Goal: Use online tool/utility: Use online tool/utility

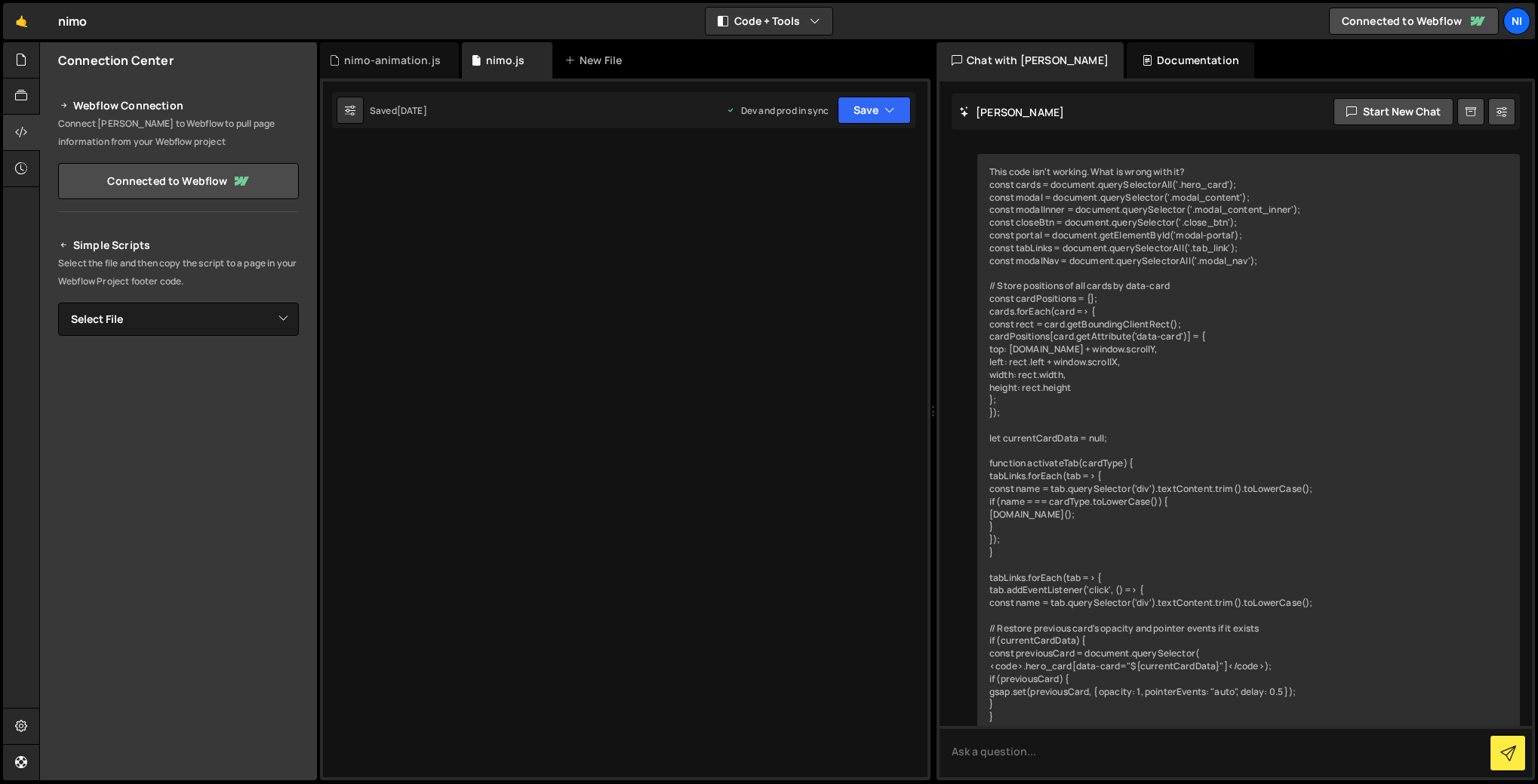
scroll to position [5286, 0]
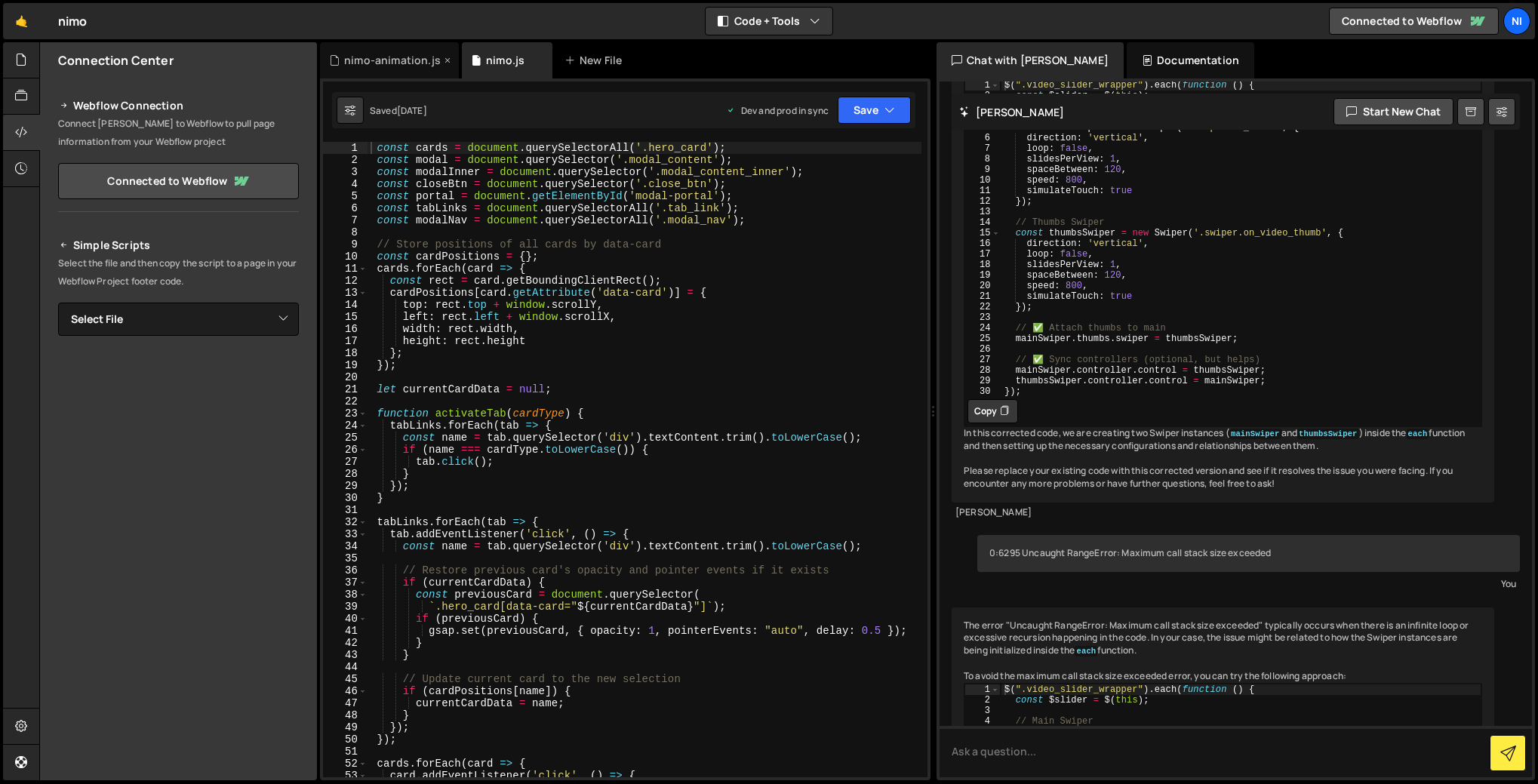
click at [378, 60] on div "nimo-animation.js" at bounding box center [393, 61] width 97 height 15
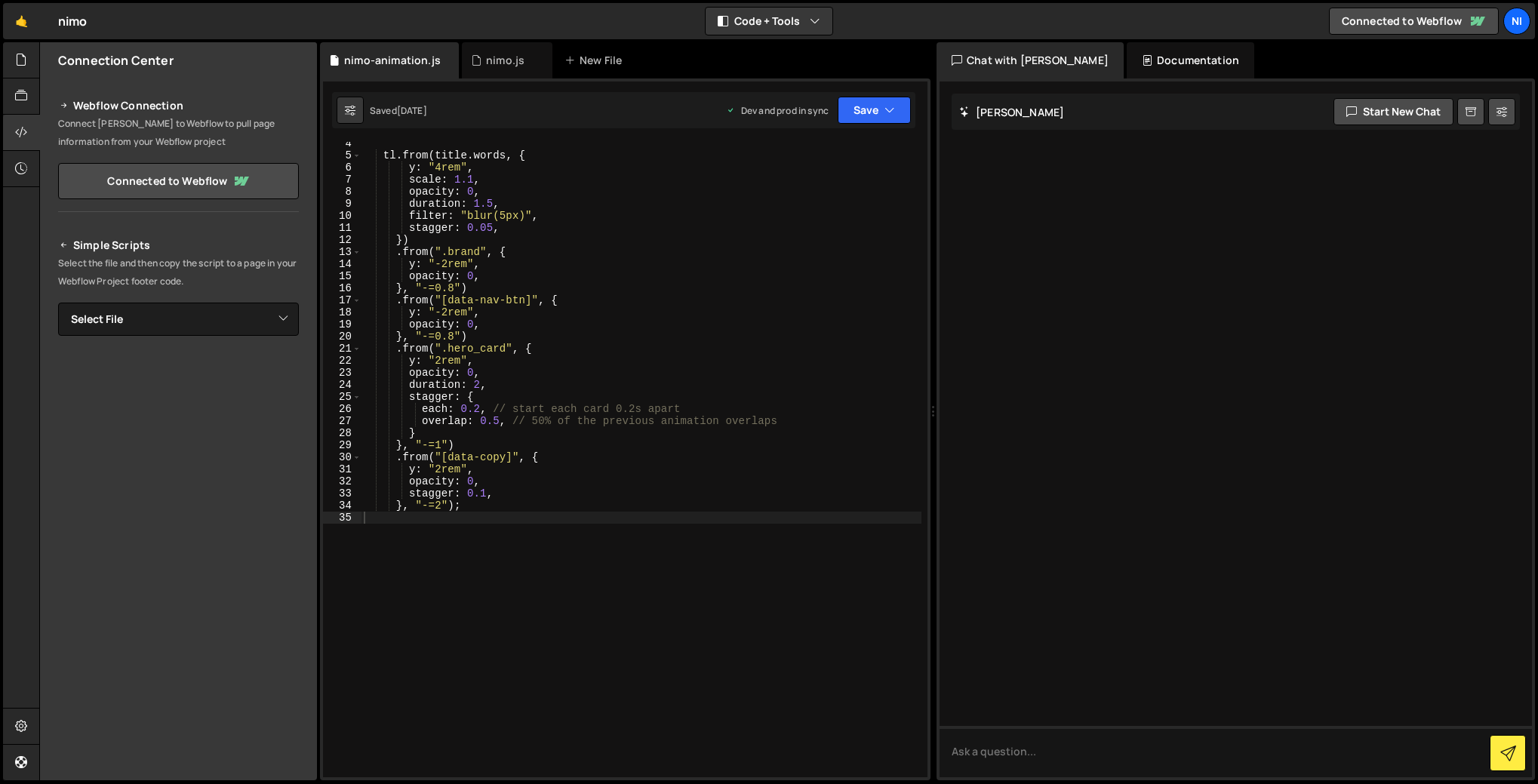
scroll to position [0, 0]
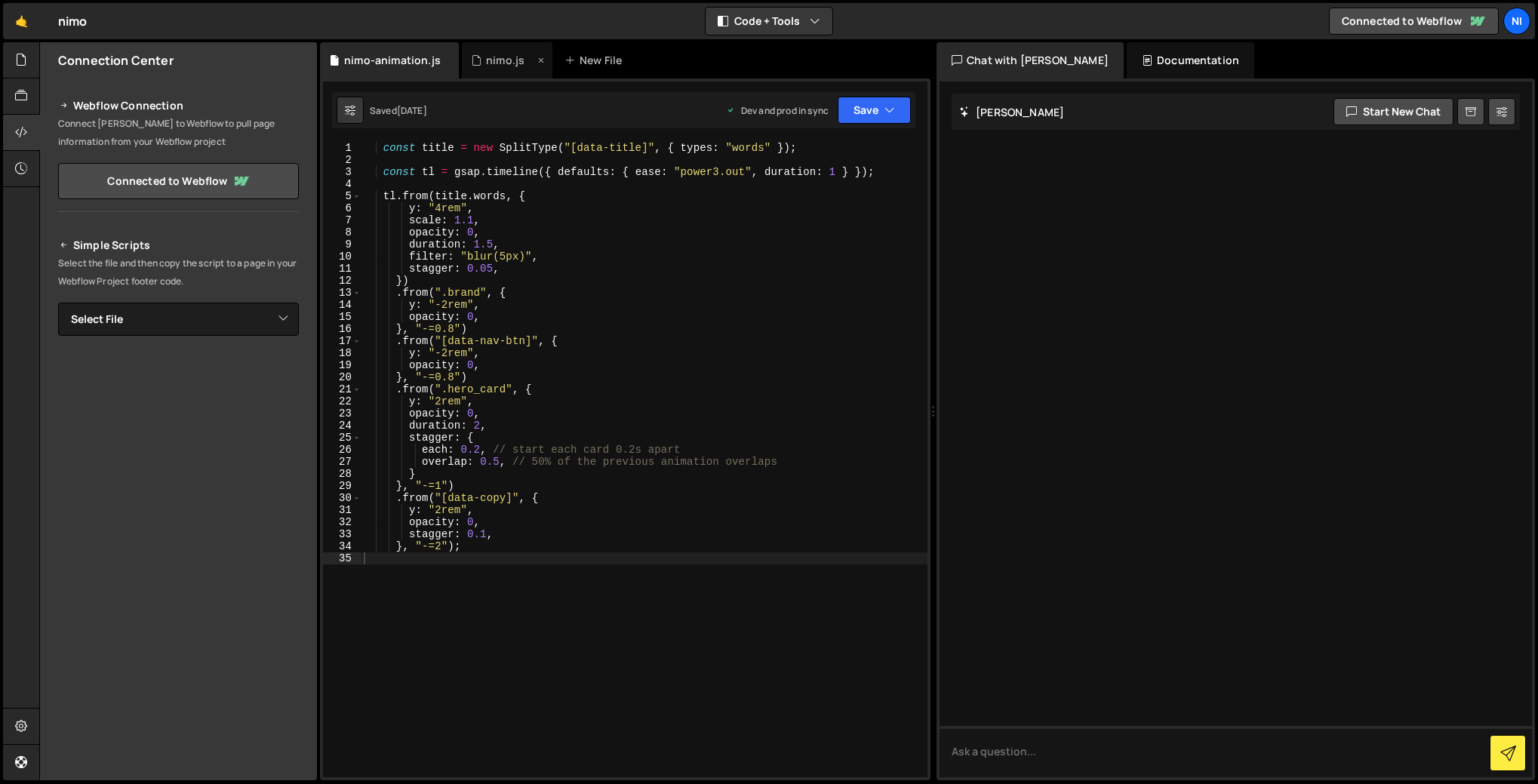
click at [486, 53] on div "nimo.js" at bounding box center [505, 61] width 39 height 15
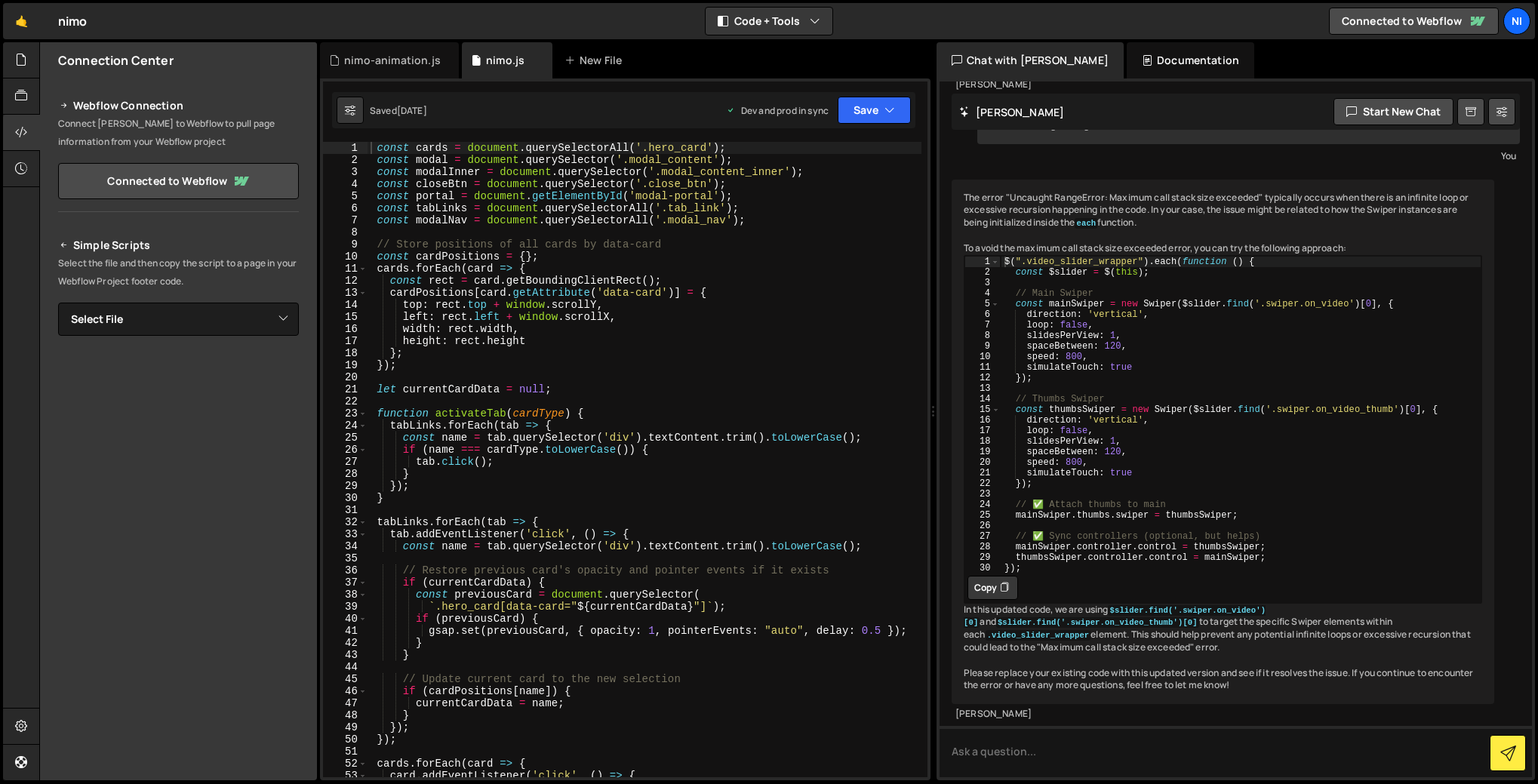
click at [426, 225] on div "const cards = document . querySelectorAll ( '.hero_card' ) ; const modal = docu…" at bounding box center [645, 472] width 554 height 660
click at [432, 170] on div "const cards = document . querySelectorAll ( '.hero_card' ) ; const modal = docu…" at bounding box center [645, 472] width 554 height 660
click at [429, 160] on div "const cards = document . querySelectorAll ( '.hero_card' ) ; const modal = docu…" at bounding box center [645, 472] width 554 height 660
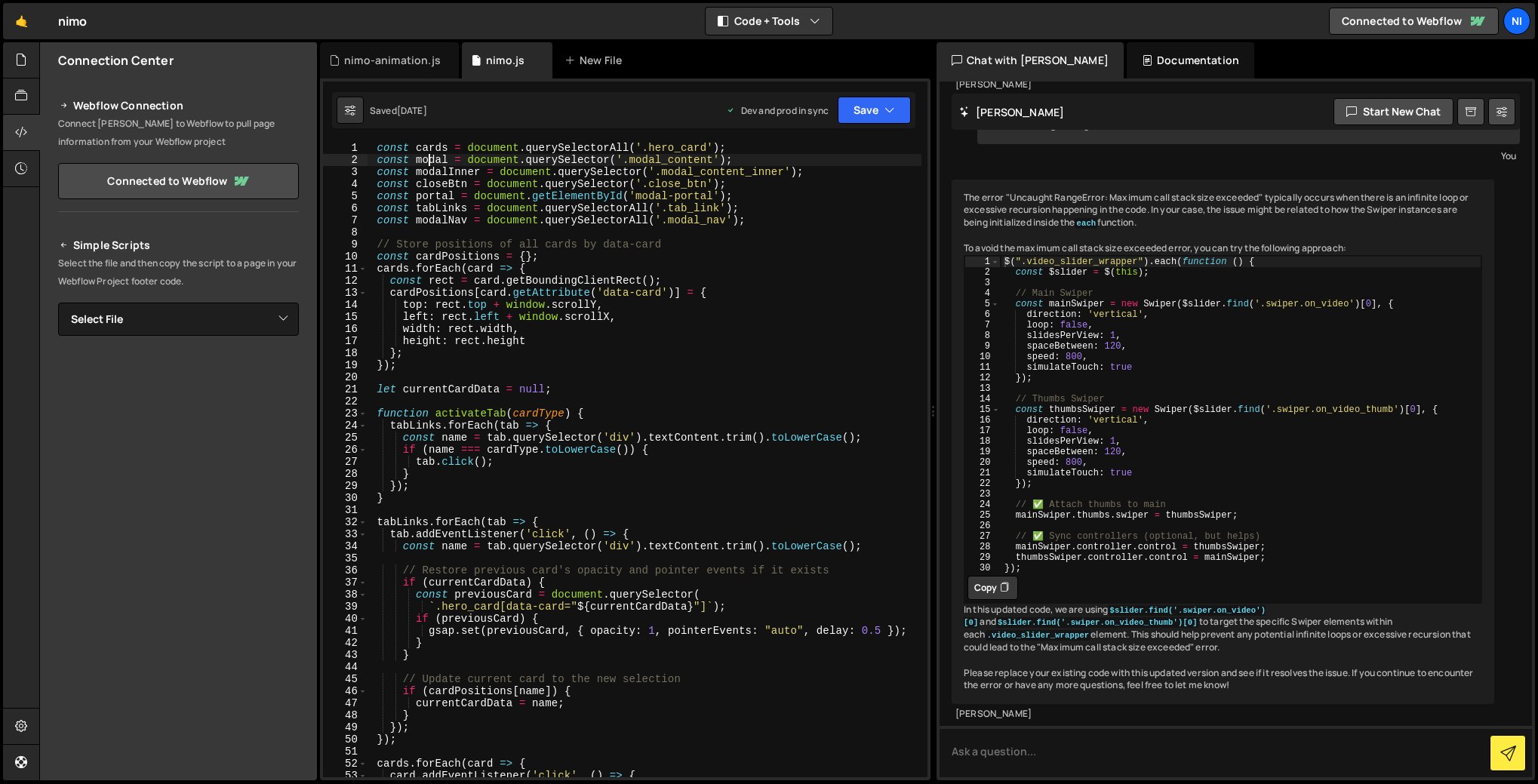
click at [429, 160] on div "const cards = document . querySelectorAll ( '.hero_card' ) ; const modal = docu…" at bounding box center [645, 472] width 554 height 660
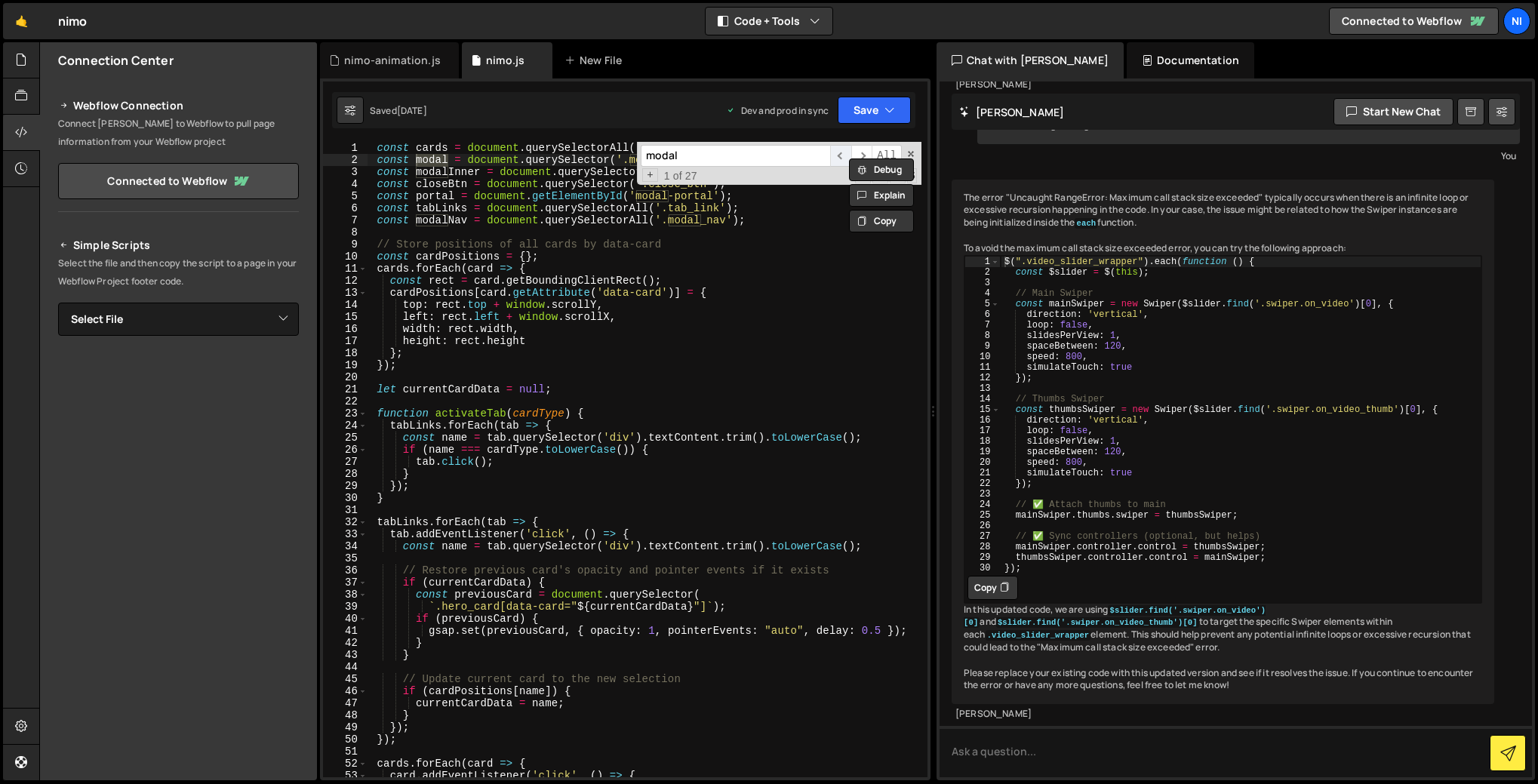
click at [835, 165] on span "​" at bounding box center [841, 156] width 21 height 22
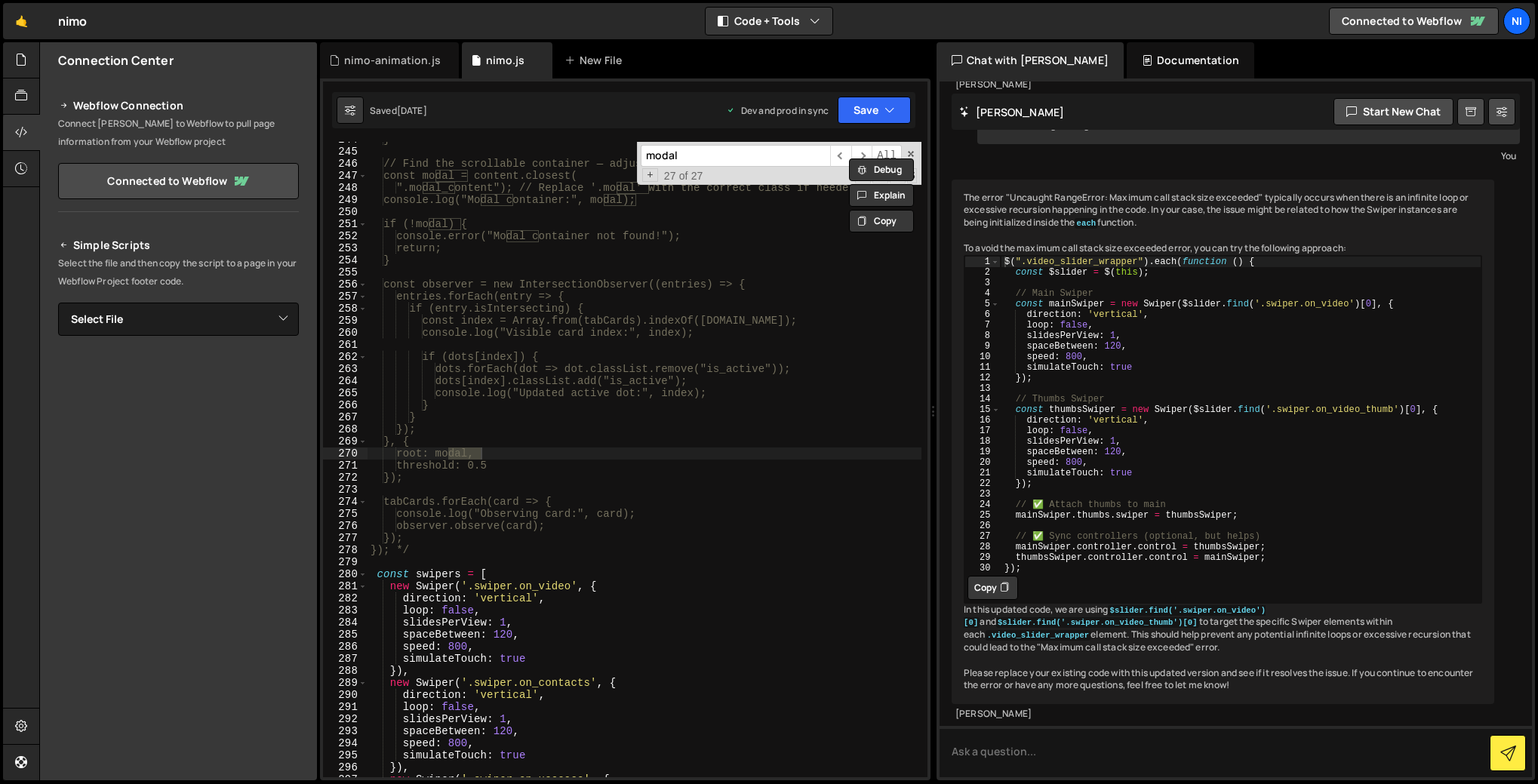
click at [861, 154] on div "Debug Explain Copy nimo-animation.[PERSON_NAME].js New File Saved [DATE] Dev an…" at bounding box center [625, 411] width 611 height 739
click at [859, 156] on span "​" at bounding box center [862, 156] width 21 height 22
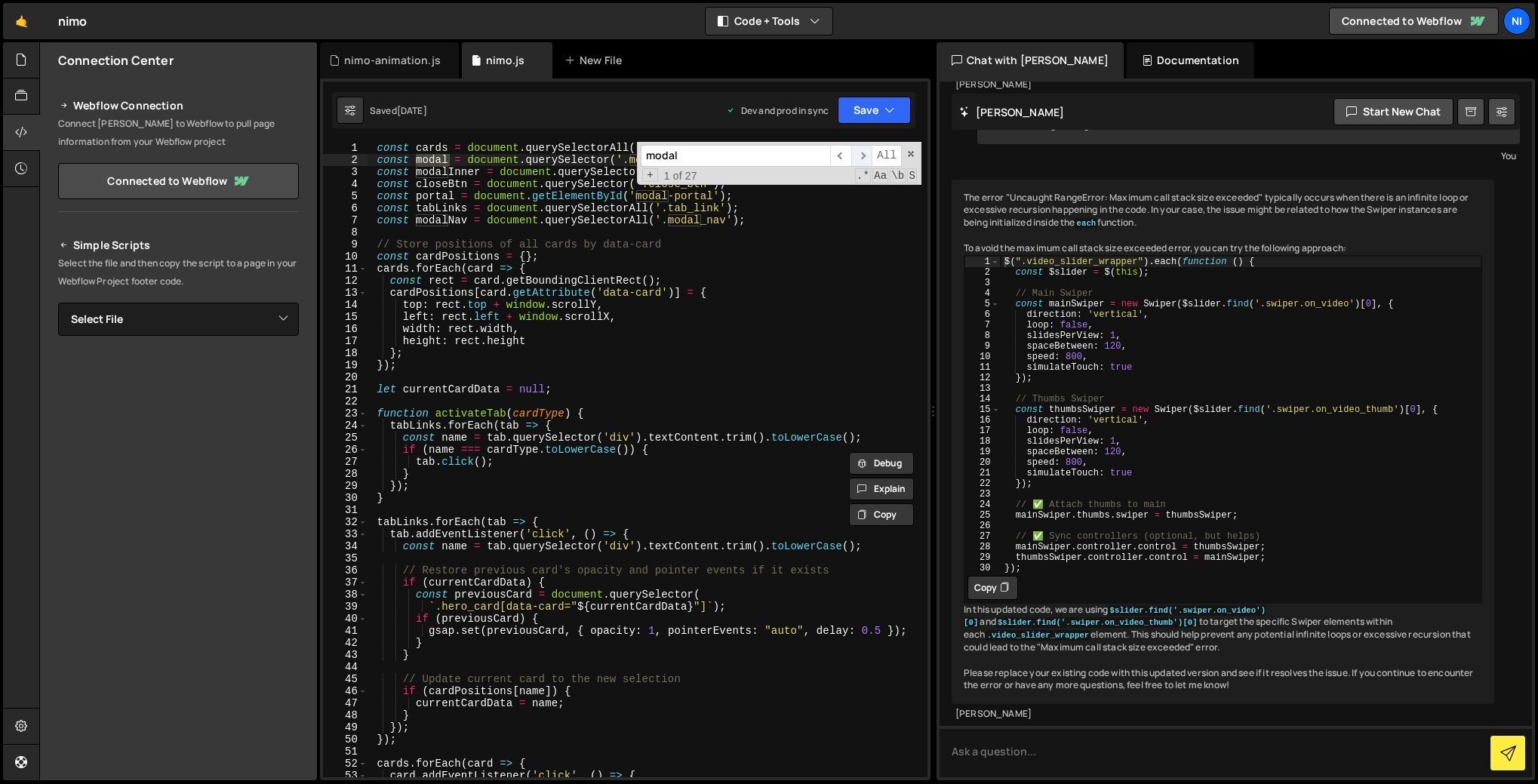
click at [859, 156] on span "​" at bounding box center [862, 156] width 21 height 22
click at [838, 160] on span "​" at bounding box center [841, 156] width 21 height 22
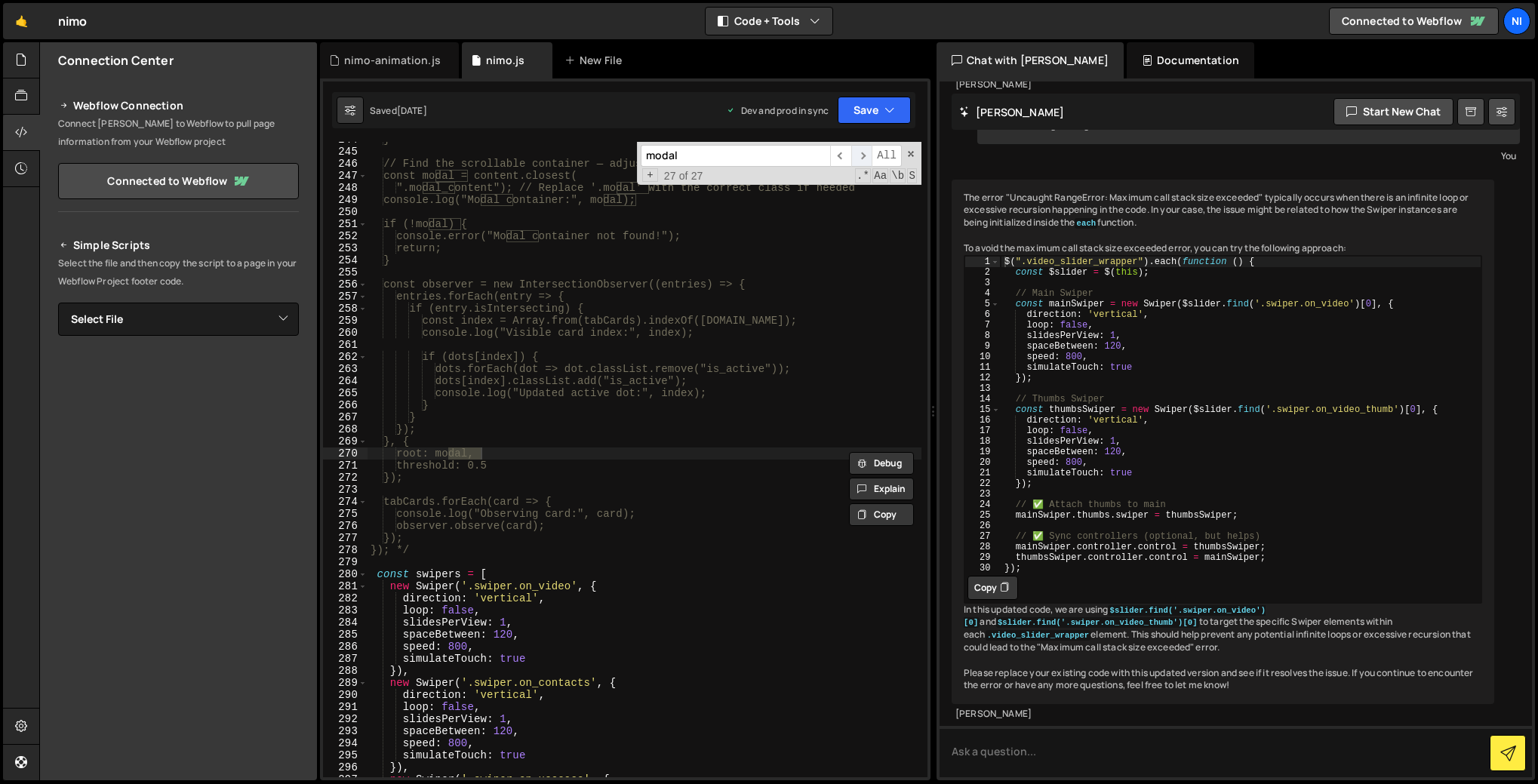
click at [859, 157] on span "​" at bounding box center [862, 156] width 21 height 22
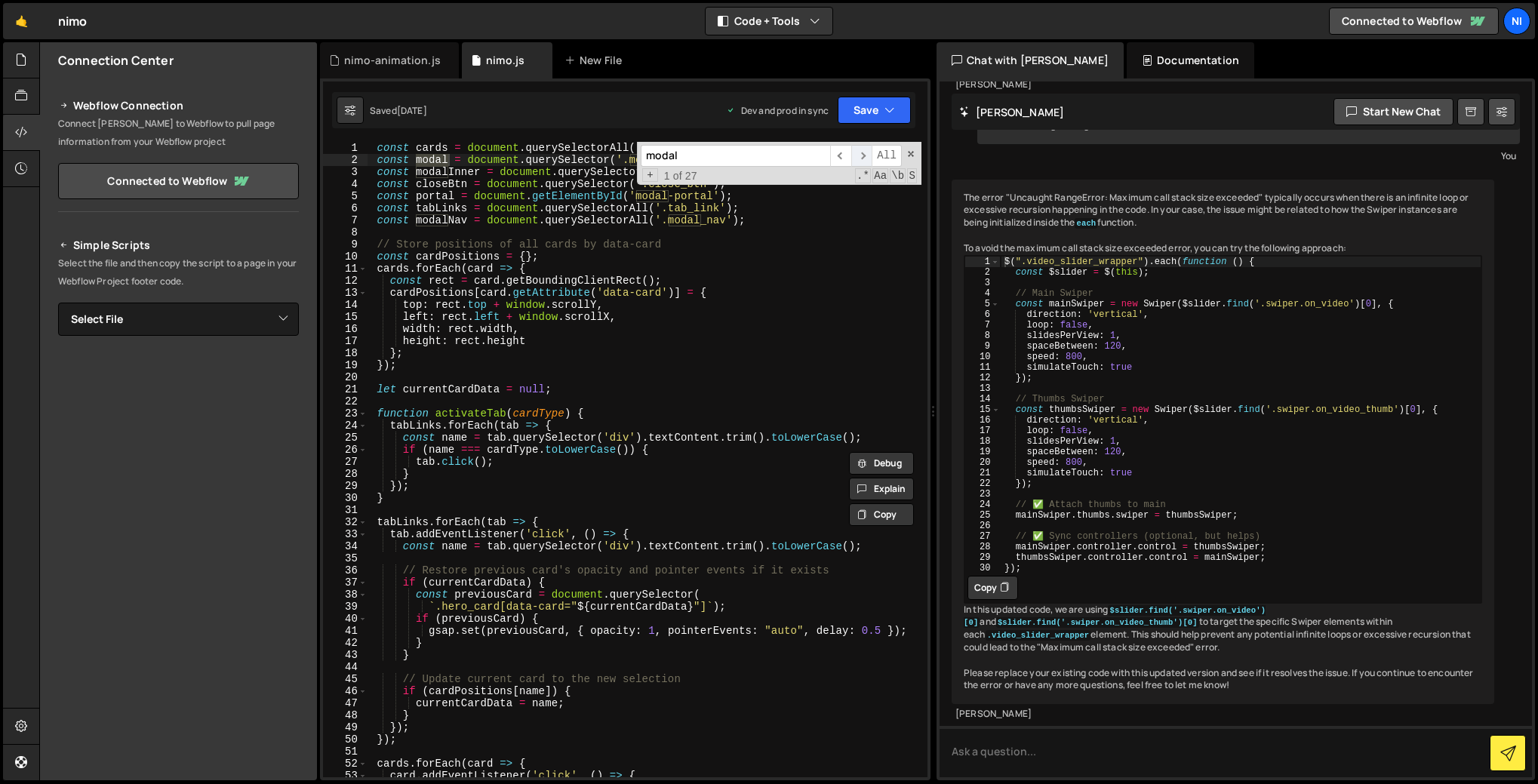
scroll to position [0, 0]
click at [859, 157] on span "​" at bounding box center [862, 156] width 21 height 22
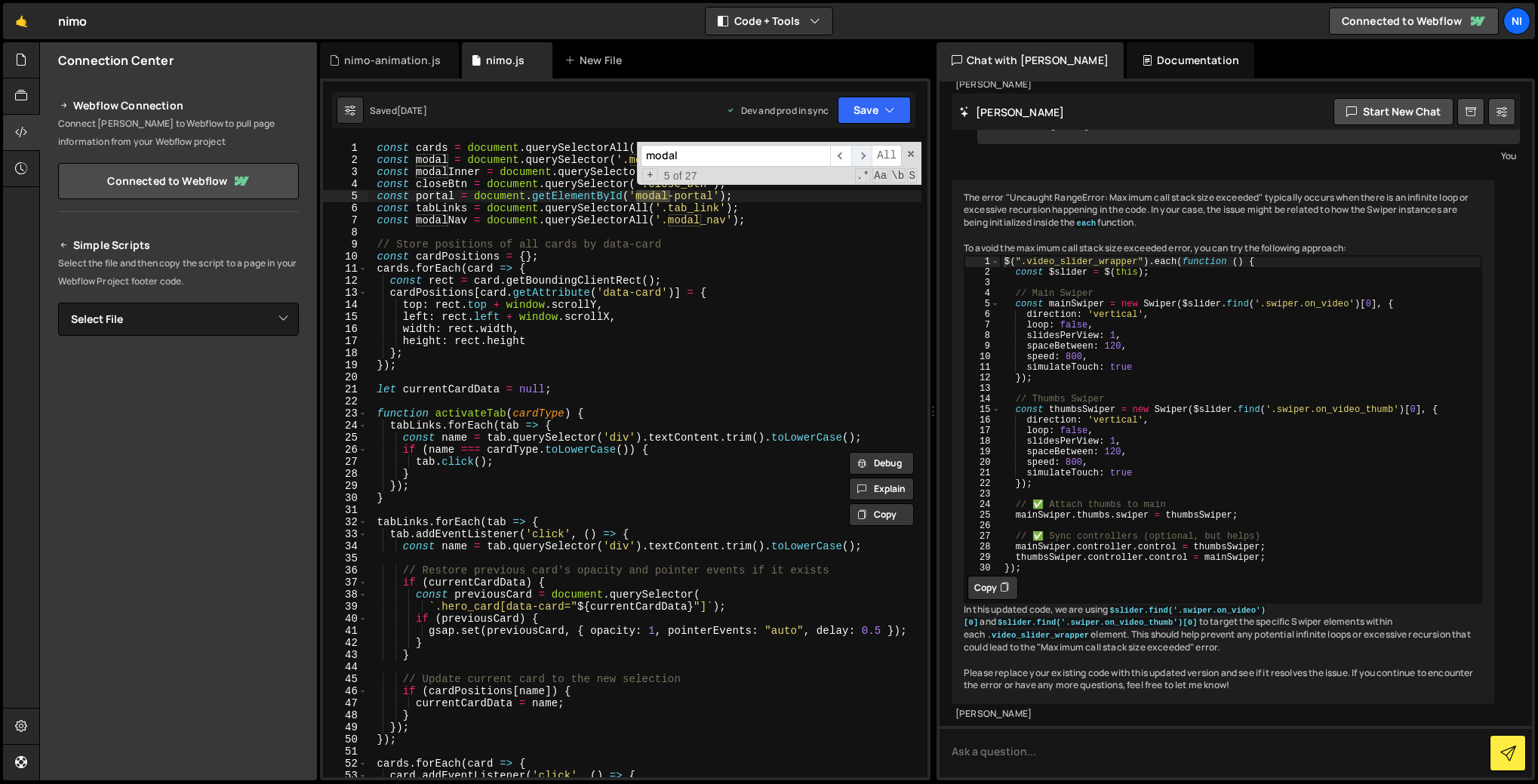
click at [859, 157] on span "​" at bounding box center [862, 156] width 21 height 22
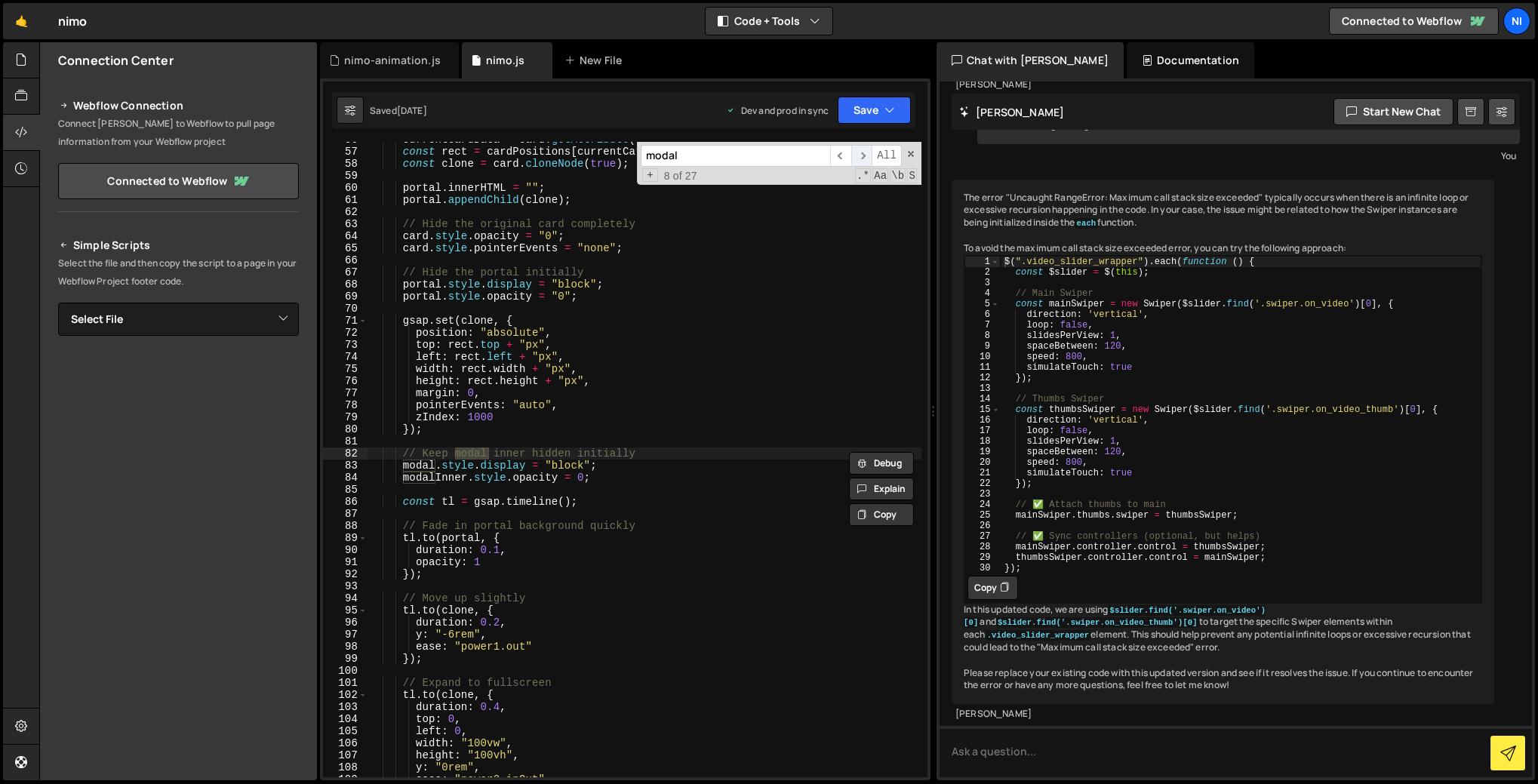
scroll to position [673, 0]
click at [567, 469] on div "currentCardData = card . getAttribute ( 'data-card' ) ; const rect = cardPositi…" at bounding box center [645, 464] width 554 height 660
click at [855, 155] on span "​" at bounding box center [862, 156] width 21 height 22
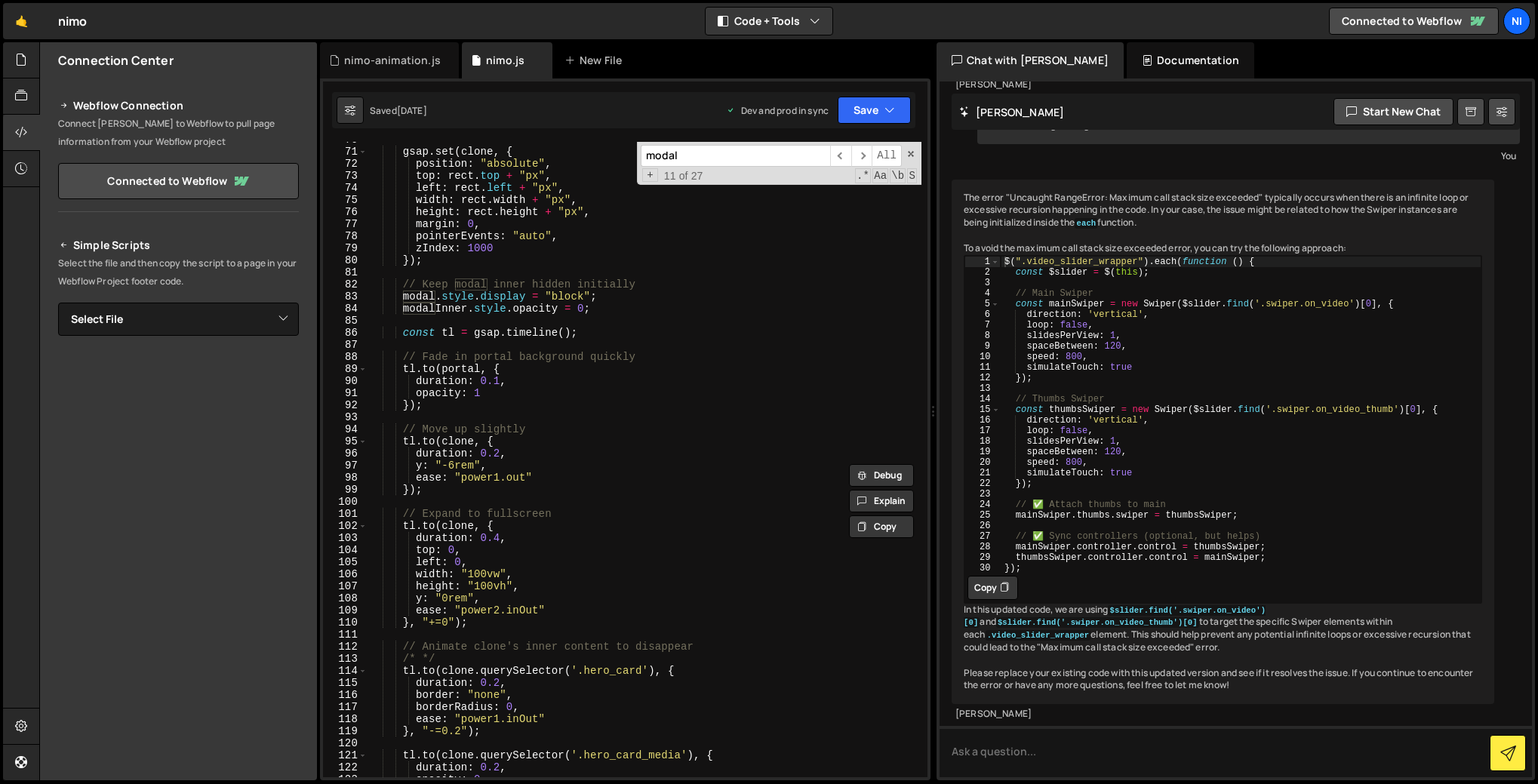
scroll to position [609, 0]
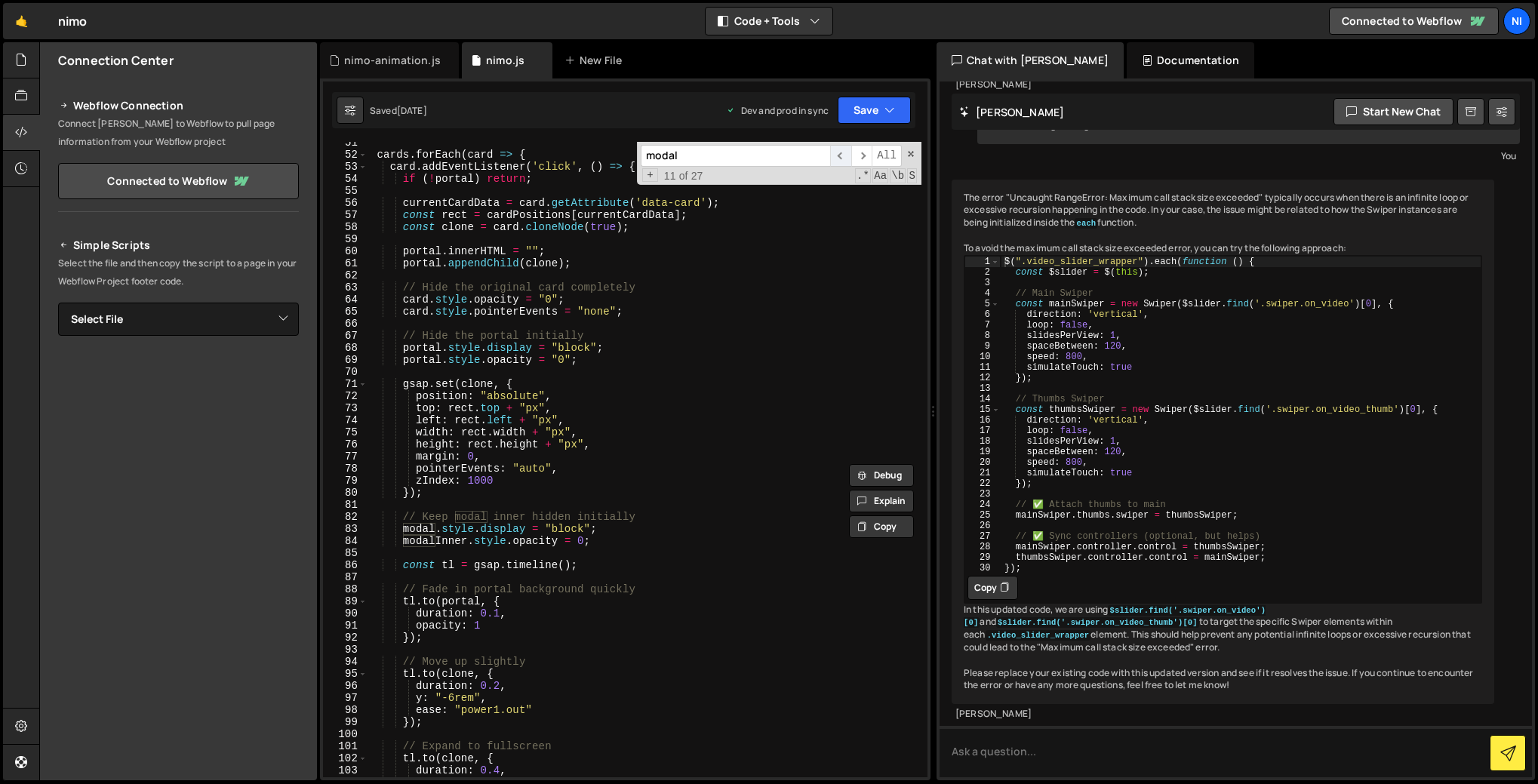
click at [842, 150] on span "​" at bounding box center [841, 156] width 21 height 22
click at [843, 153] on span "​" at bounding box center [841, 156] width 21 height 22
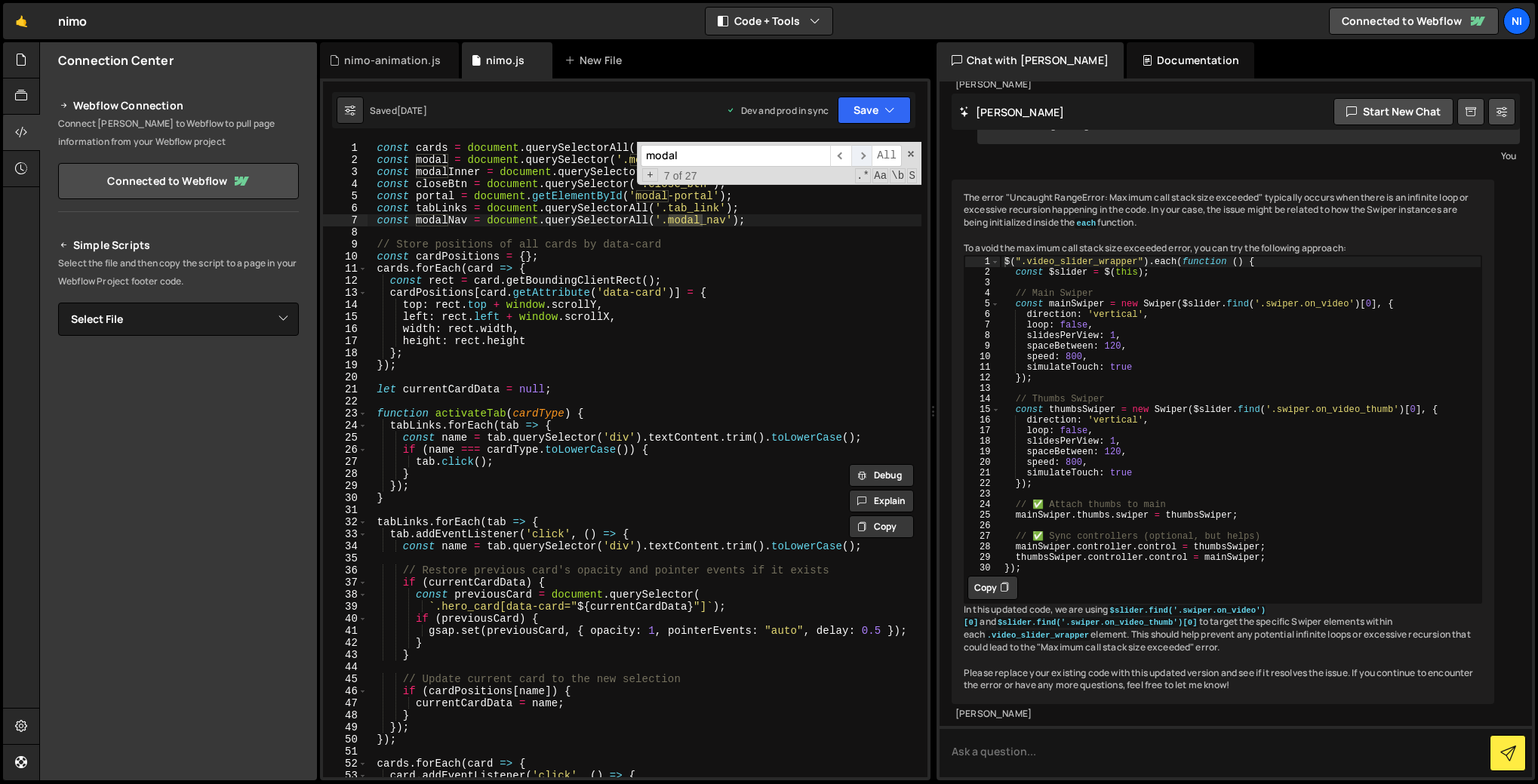
click at [863, 159] on span "​" at bounding box center [862, 156] width 21 height 22
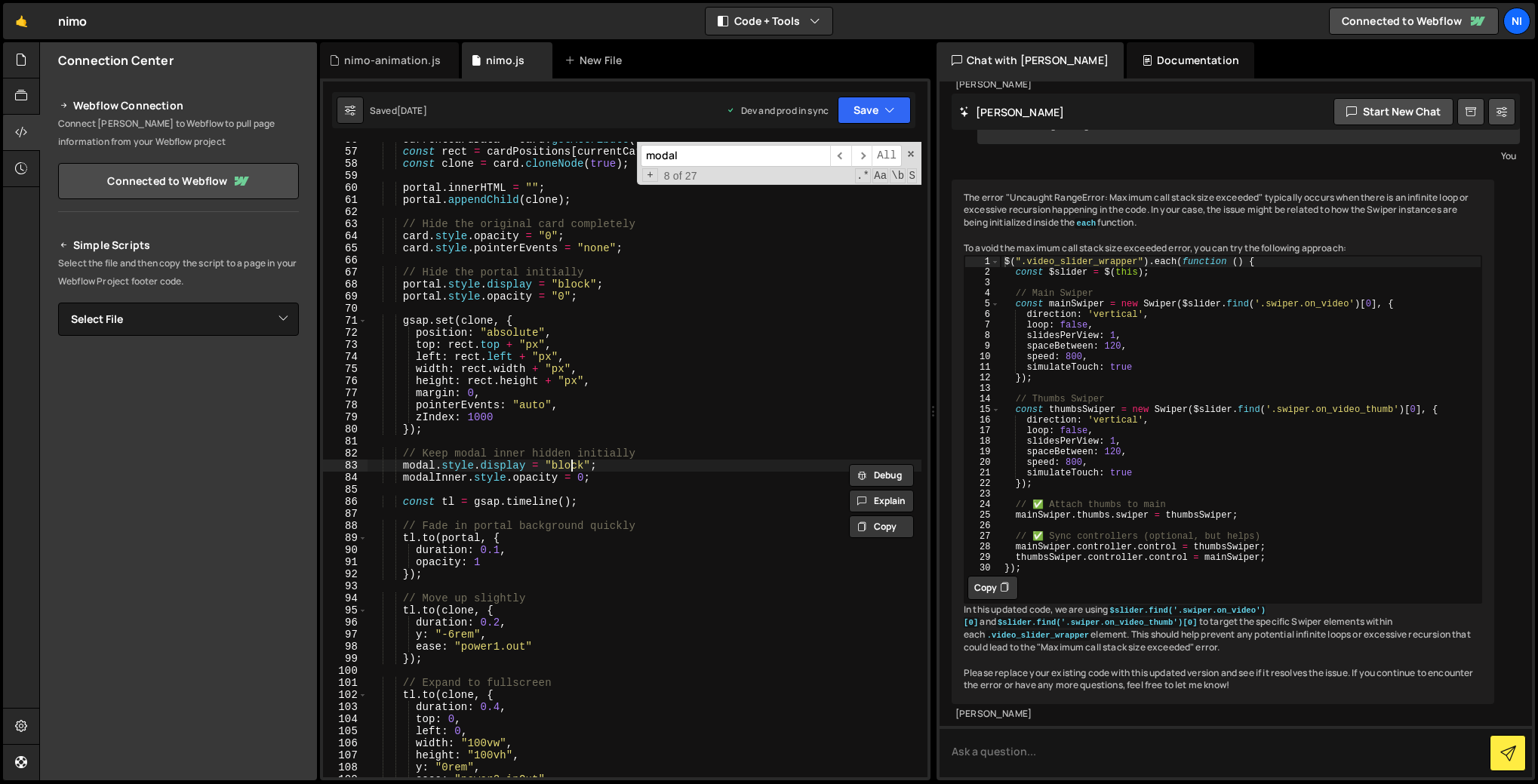
click at [571, 461] on div "currentCardData = card . getAttribute ( 'data-card' ) ; const rect = cardPositi…" at bounding box center [645, 464] width 554 height 660
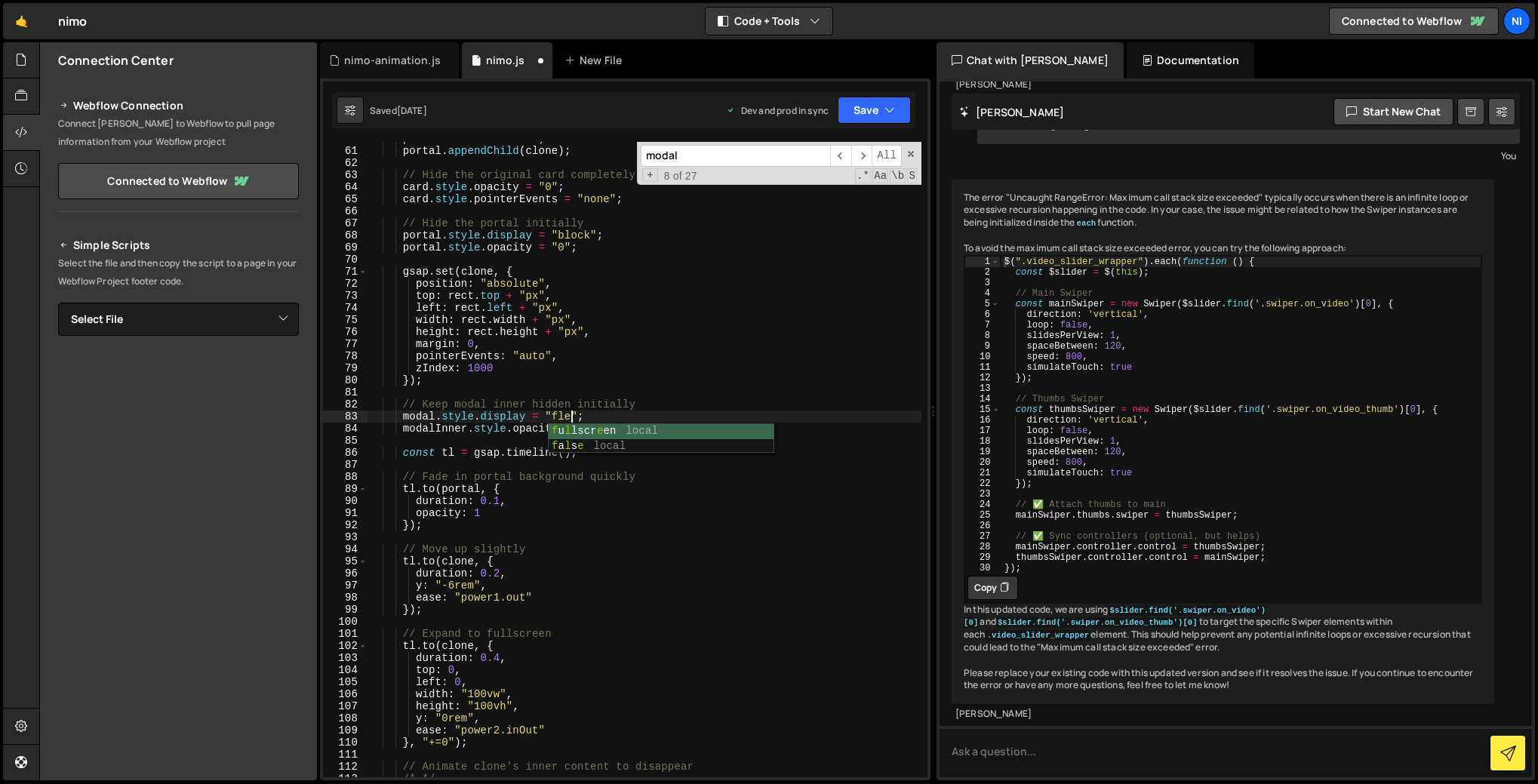
scroll to position [0, 15]
click at [762, 302] on div "portal . innerHTML = "" ; portal . appendChild ( clone ) ; // Hide the original…" at bounding box center [645, 463] width 554 height 660
type textarea "left: rect.left + "px","
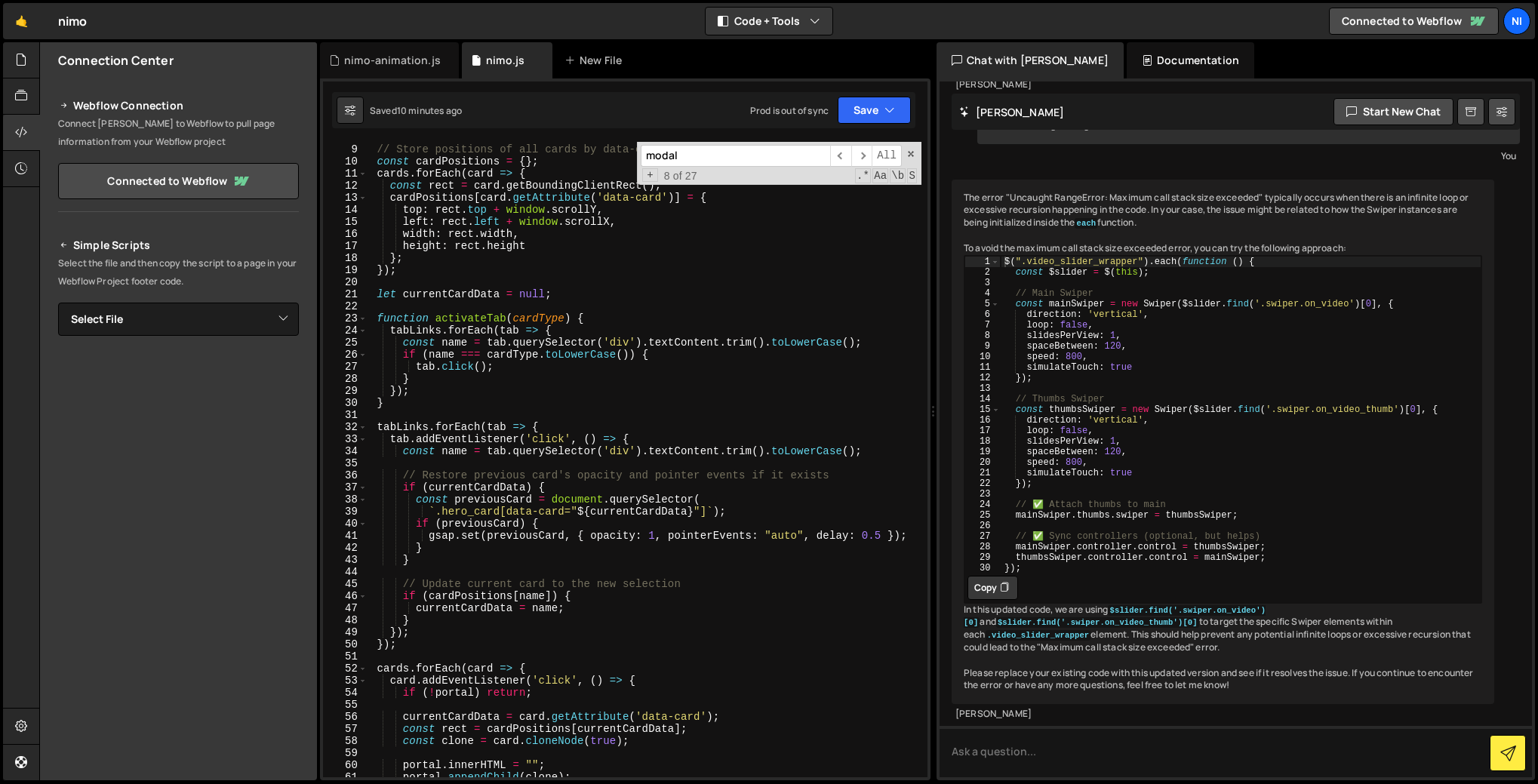
scroll to position [0, 0]
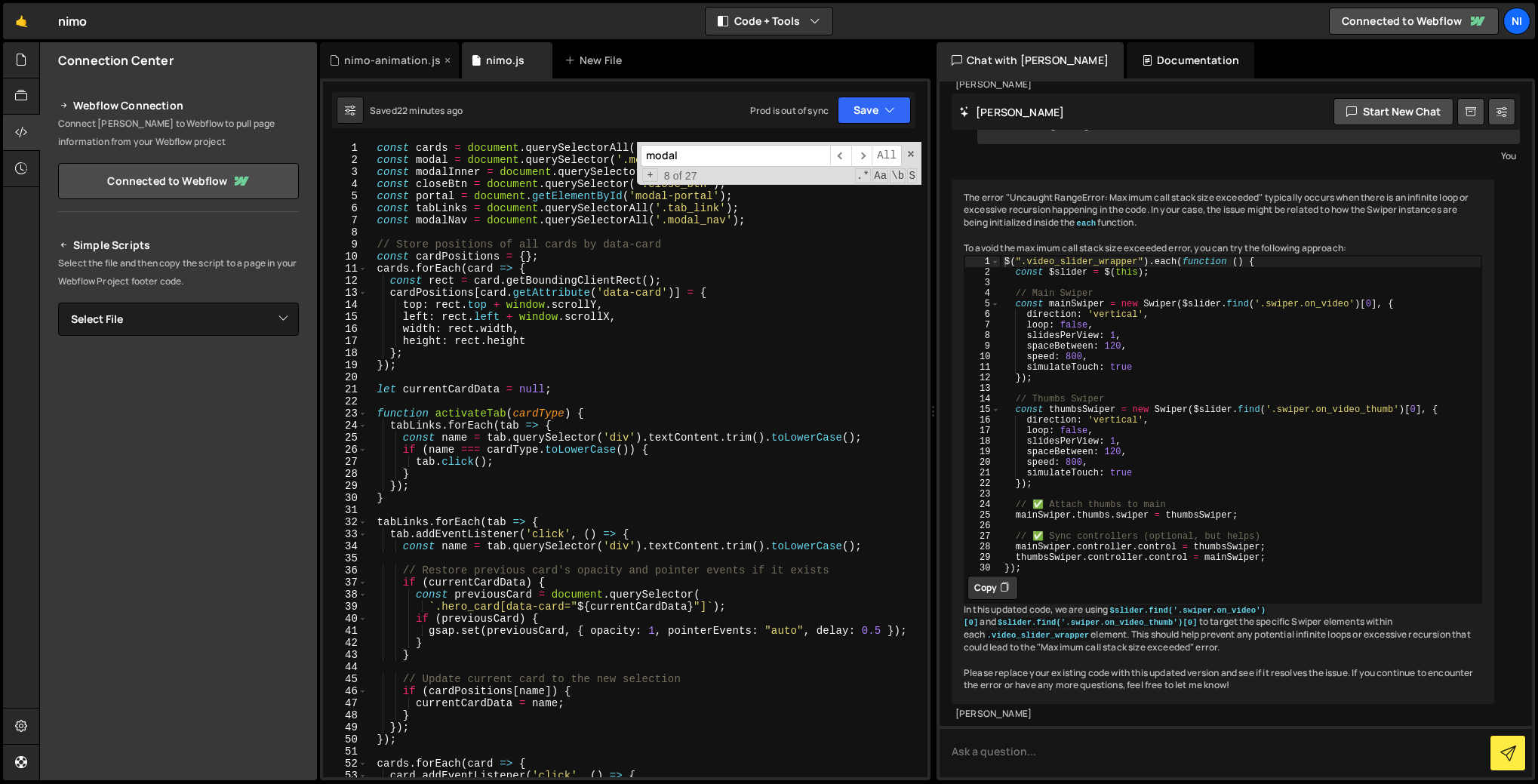
click at [389, 60] on div "nimo-animation.js" at bounding box center [393, 61] width 97 height 15
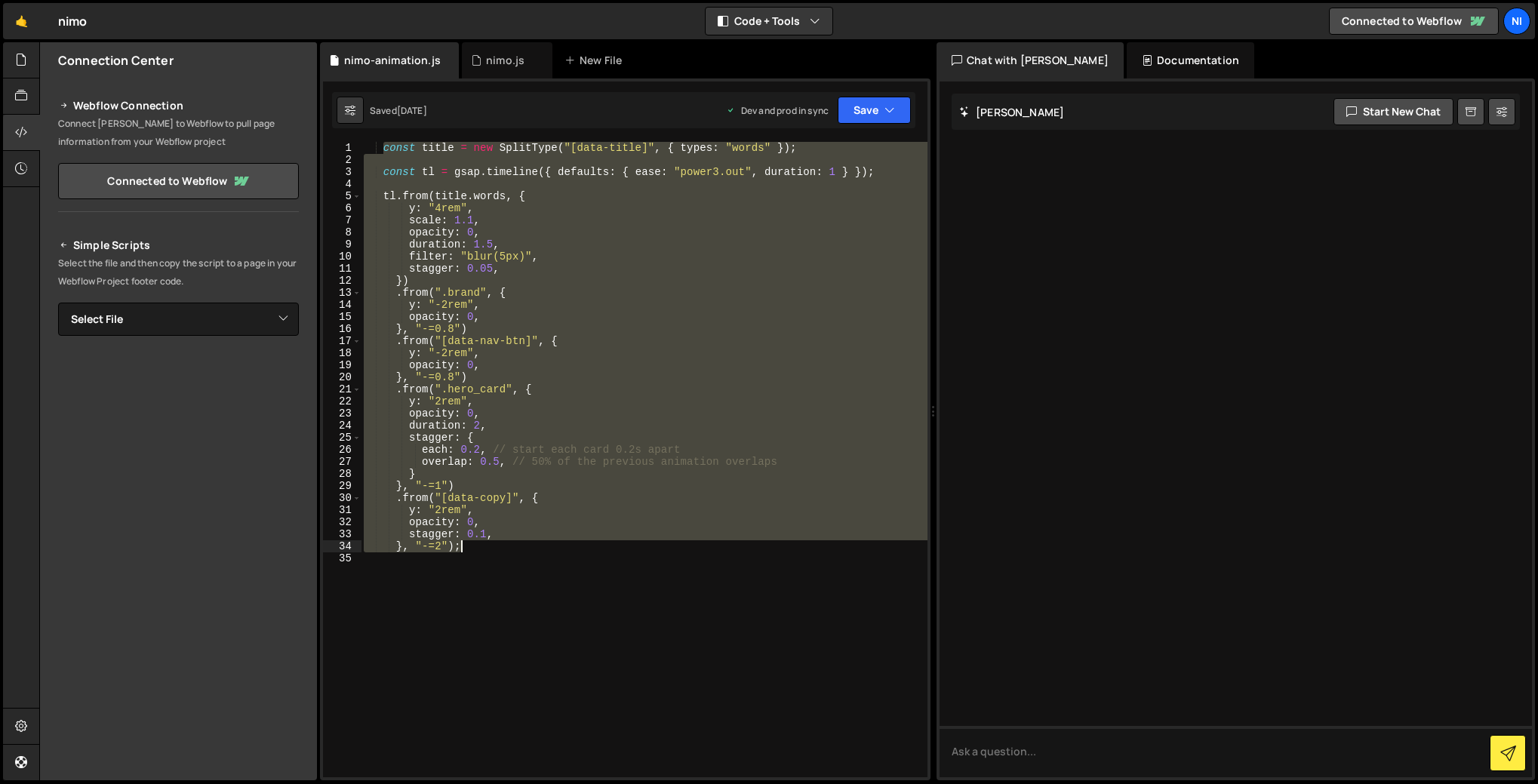
drag, startPoint x: 385, startPoint y: 146, endPoint x: 475, endPoint y: 551, distance: 414.9
click at [475, 551] on div "const title = new SplitType ( "[data-title]" , { types : "words" }) ; const tl …" at bounding box center [645, 472] width 567 height 660
click at [558, 265] on div "const title = new SplitType ( "[data-title]" , { types : "words" }) ; const tl …" at bounding box center [645, 460] width 567 height 636
drag, startPoint x: 378, startPoint y: 147, endPoint x: 490, endPoint y: 551, distance: 419.2
click at [490, 551] on div "const title = new SplitType ( "[data-title]" , { types : "words" }) ; const tl …" at bounding box center [645, 472] width 567 height 660
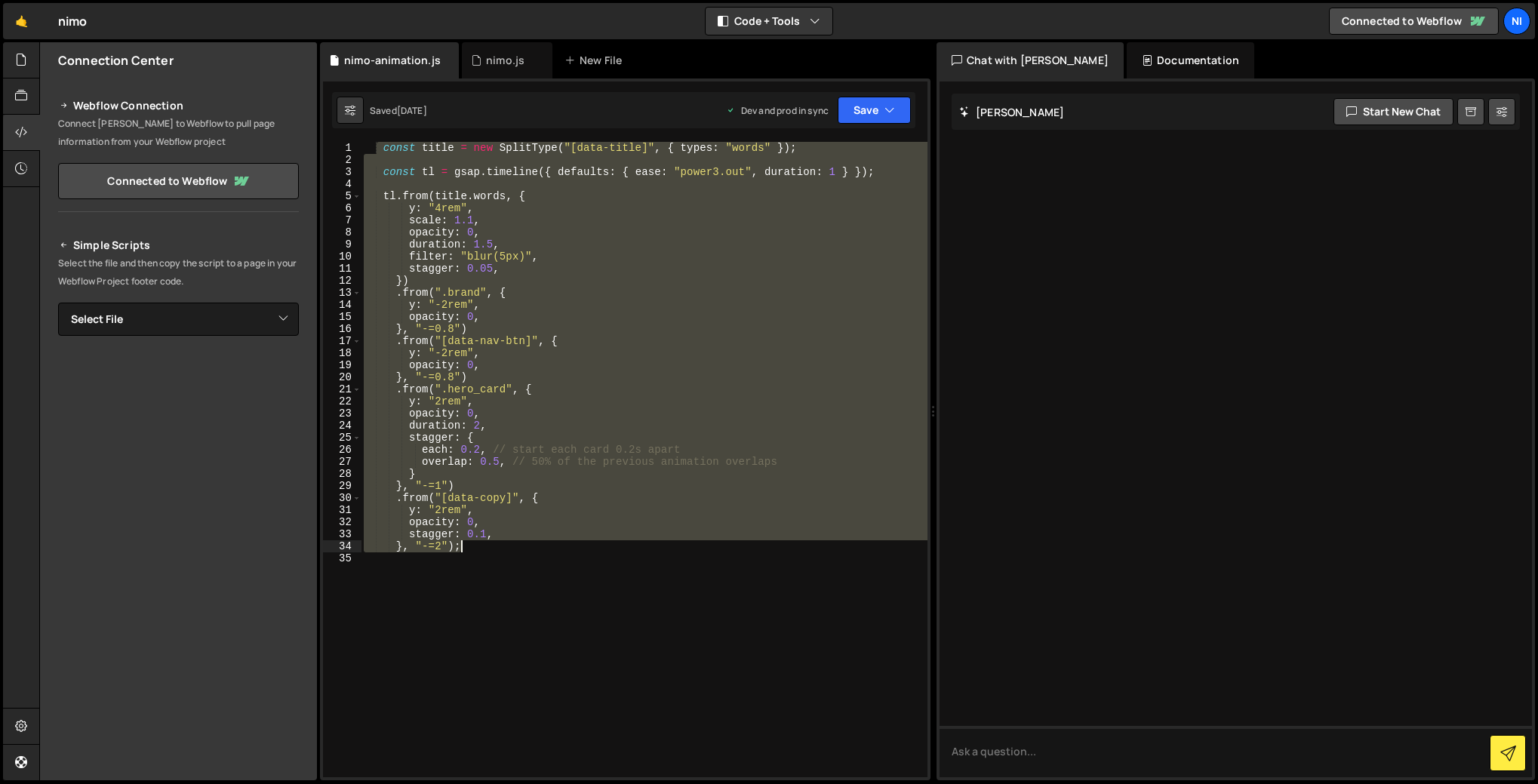
type textarea "stagger: 0.1, }, "-=2");"
paste textarea
